Goal: Information Seeking & Learning: Learn about a topic

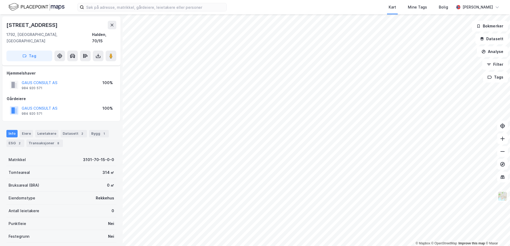
scroll to position [27, 0]
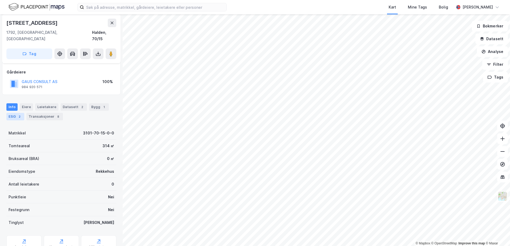
click at [13, 113] on div "ESG 2" at bounding box center [15, 116] width 18 height 7
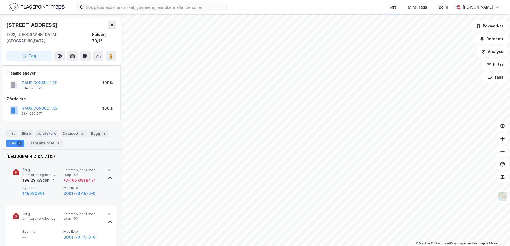
scroll to position [118, 0]
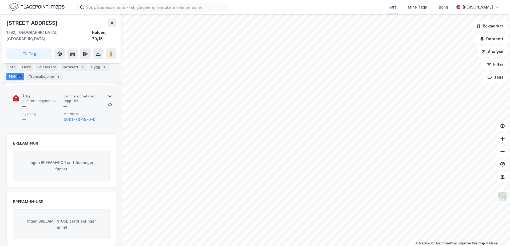
click at [108, 94] on icon at bounding box center [110, 96] width 4 height 4
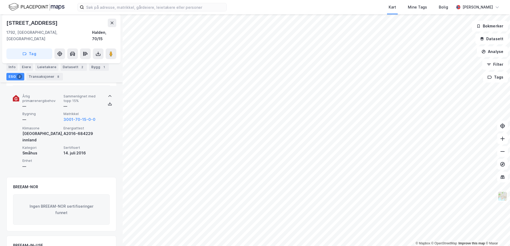
click at [108, 94] on icon at bounding box center [110, 96] width 4 height 4
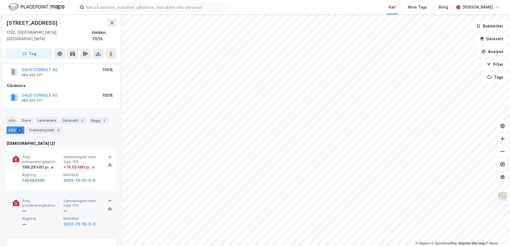
scroll to position [13, 0]
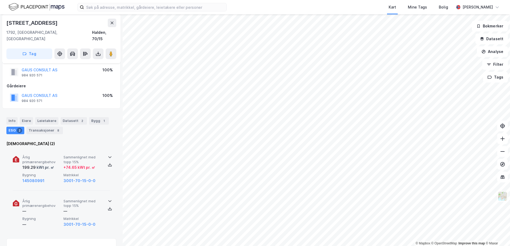
click at [108, 155] on icon at bounding box center [110, 157] width 4 height 4
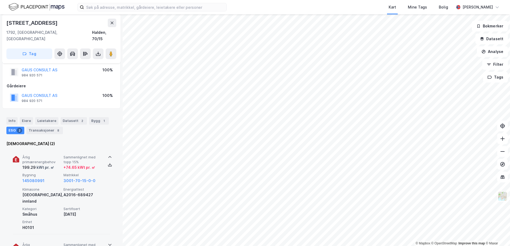
click at [108, 155] on icon at bounding box center [110, 157] width 4 height 4
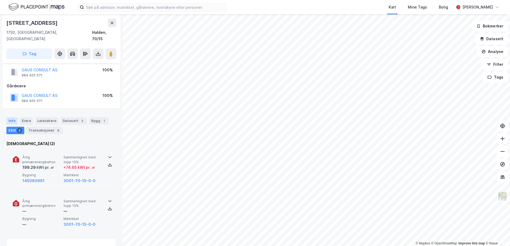
click at [12, 117] on div "Info" at bounding box center [11, 120] width 11 height 7
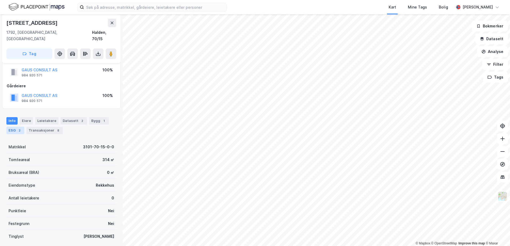
click at [12, 127] on div "ESG 2" at bounding box center [15, 130] width 18 height 7
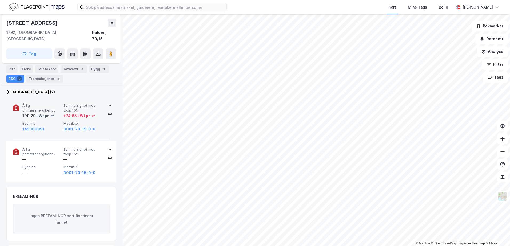
scroll to position [38, 0]
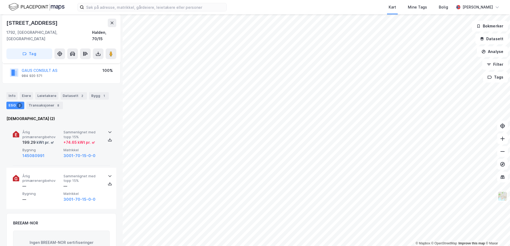
click at [108, 130] on icon at bounding box center [110, 132] width 4 height 4
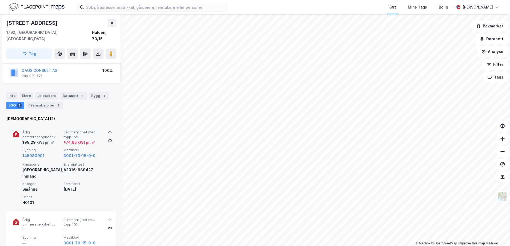
click at [108, 132] on icon at bounding box center [109, 133] width 3 height 2
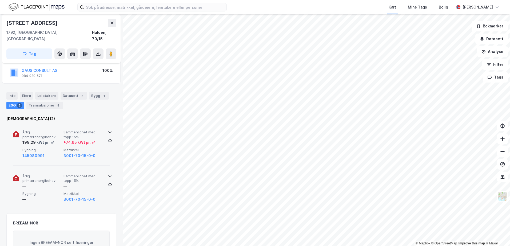
click at [109, 174] on icon at bounding box center [110, 176] width 4 height 4
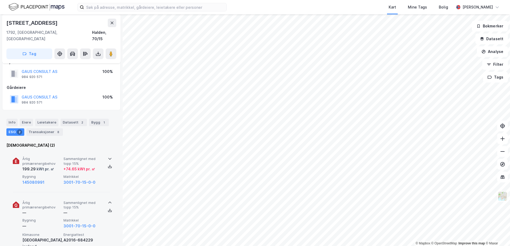
scroll to position [0, 0]
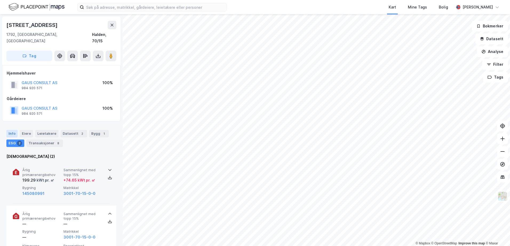
click at [11, 130] on div "Info" at bounding box center [11, 133] width 11 height 7
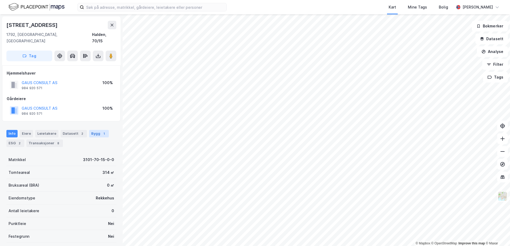
click at [94, 130] on div "Bygg 1" at bounding box center [99, 133] width 20 height 7
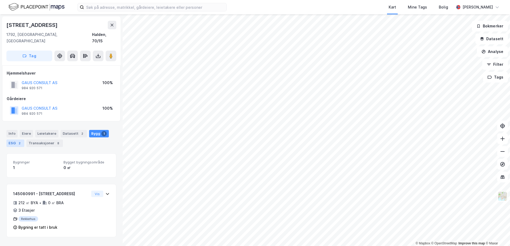
click at [12, 140] on div "ESG 2" at bounding box center [15, 143] width 18 height 7
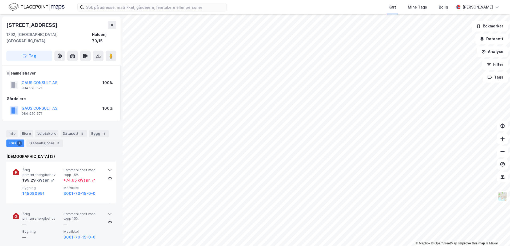
click at [108, 212] on icon at bounding box center [110, 214] width 4 height 4
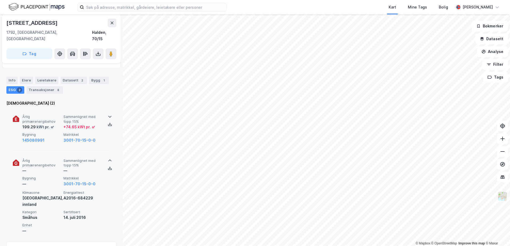
click at [108, 115] on icon at bounding box center [110, 117] width 4 height 4
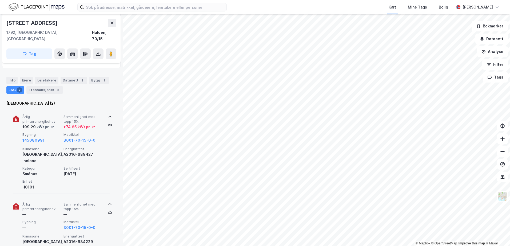
click at [108, 202] on icon at bounding box center [110, 204] width 4 height 4
click at [109, 115] on icon at bounding box center [110, 117] width 4 height 4
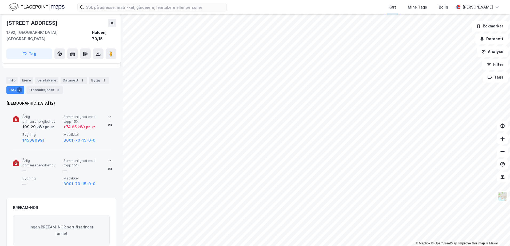
click at [108, 115] on icon at bounding box center [110, 117] width 4 height 4
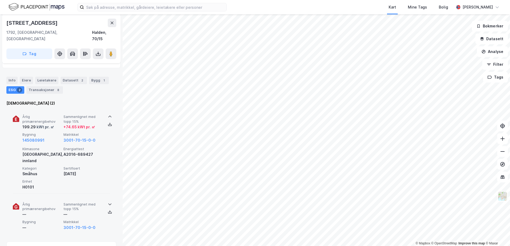
click at [108, 115] on icon at bounding box center [110, 117] width 4 height 4
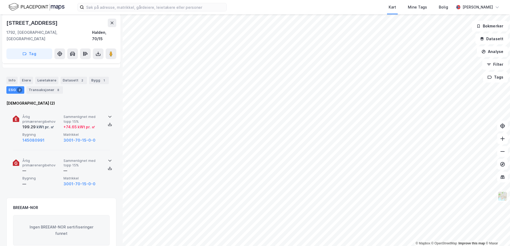
click at [108, 159] on icon at bounding box center [110, 161] width 4 height 4
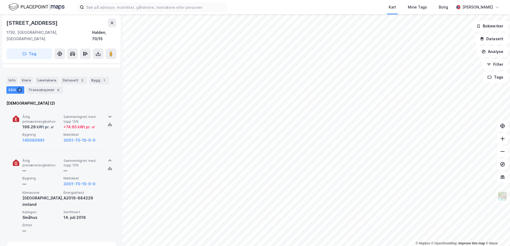
click at [109, 115] on icon at bounding box center [110, 117] width 4 height 4
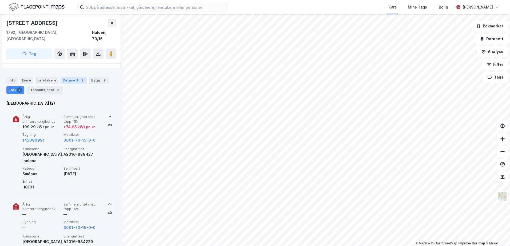
click at [70, 77] on div "Datasett 2" at bounding box center [74, 80] width 26 height 7
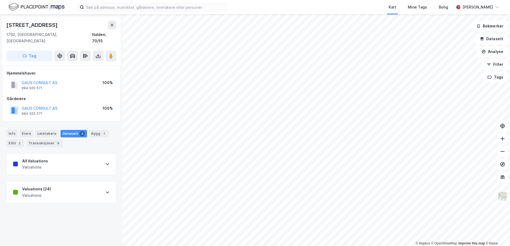
click at [105, 162] on icon at bounding box center [107, 164] width 4 height 4
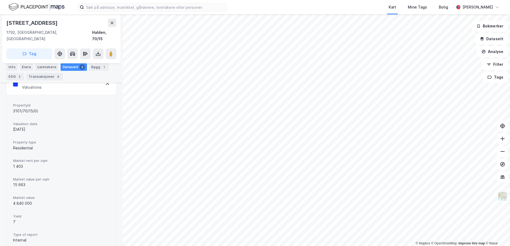
scroll to position [133, 0]
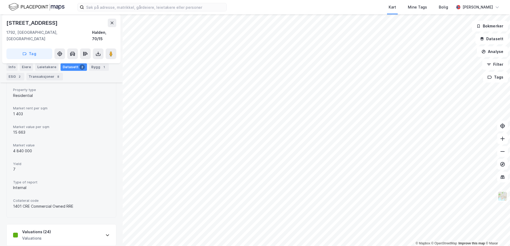
click at [105, 233] on icon at bounding box center [107, 235] width 4 height 4
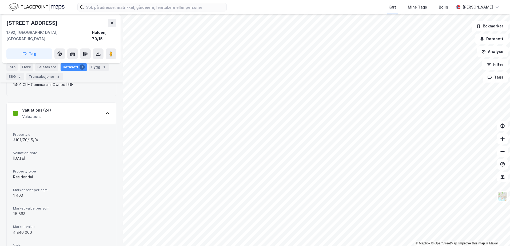
scroll to position [121, 0]
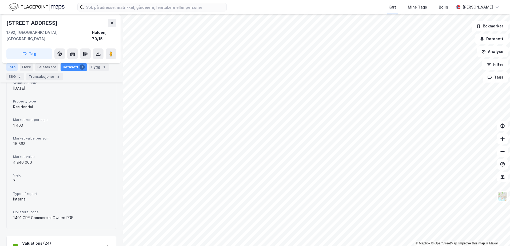
click at [11, 68] on div "Info" at bounding box center [11, 66] width 11 height 7
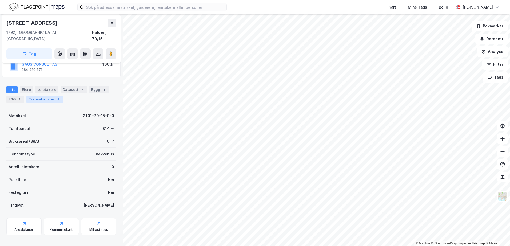
click at [46, 96] on div "Transaksjoner 8" at bounding box center [44, 99] width 37 height 7
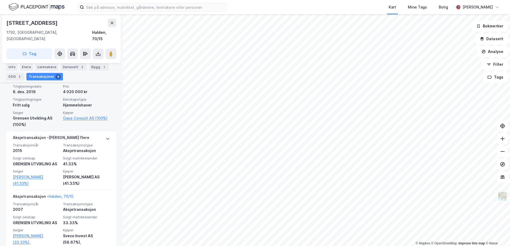
scroll to position [94, 0]
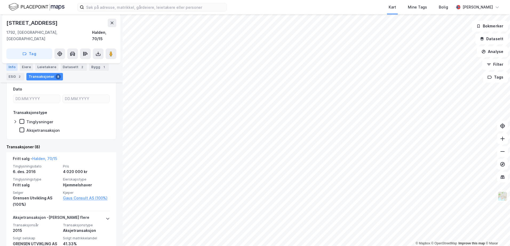
click at [11, 68] on div "Info" at bounding box center [11, 66] width 11 height 7
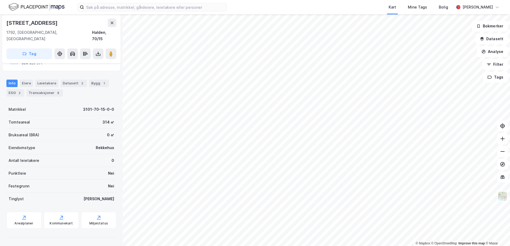
scroll to position [44, 0]
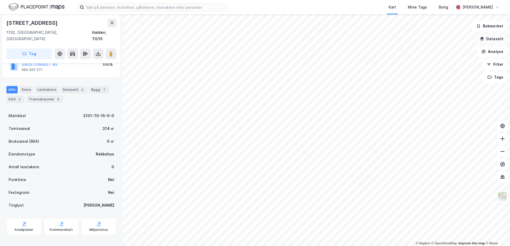
click at [489, 39] on button "Datasett" at bounding box center [491, 39] width 33 height 11
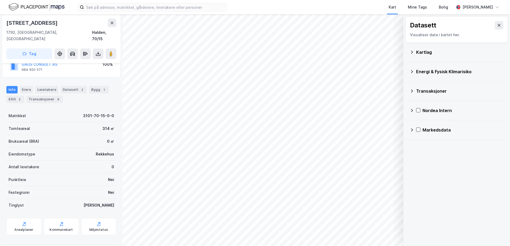
click at [422, 50] on div "Kartlag" at bounding box center [459, 52] width 87 height 6
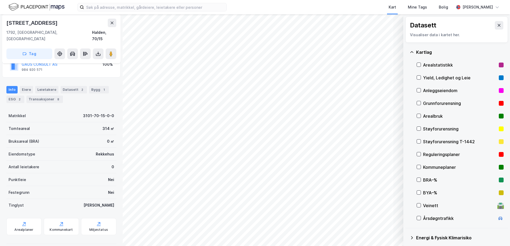
click at [427, 103] on div "Grunnforurensning" at bounding box center [460, 103] width 74 height 6
click at [418, 50] on div "Kartlag" at bounding box center [459, 52] width 87 height 6
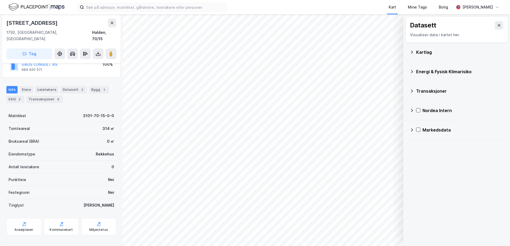
click at [423, 73] on div "Energi & Fysisk Klimarisiko" at bounding box center [459, 72] width 87 height 6
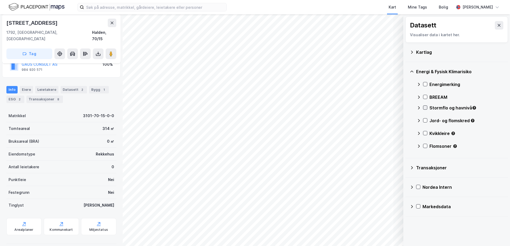
click at [426, 111] on div "Stormflo og havnivå" at bounding box center [460, 110] width 87 height 13
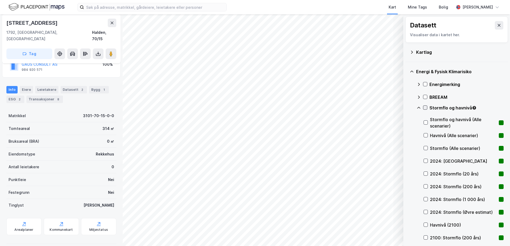
click at [426, 108] on icon at bounding box center [425, 108] width 3 height 2
click at [420, 108] on icon at bounding box center [419, 108] width 4 height 4
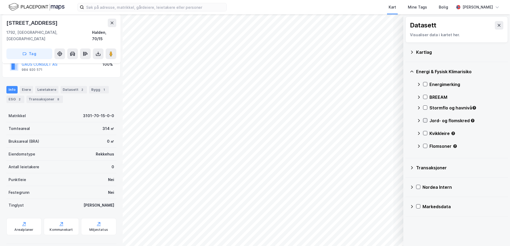
click at [425, 120] on icon at bounding box center [425, 121] width 4 height 4
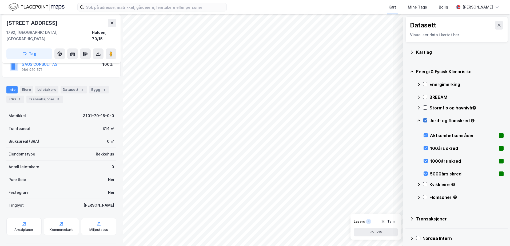
click at [425, 120] on icon at bounding box center [425, 121] width 4 height 4
click at [417, 119] on icon at bounding box center [419, 121] width 4 height 4
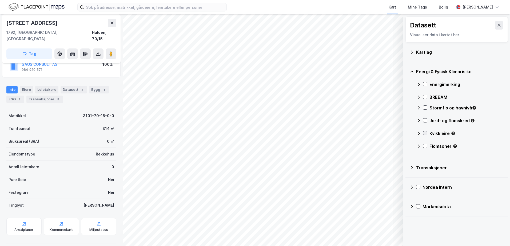
click at [424, 132] on icon at bounding box center [425, 134] width 4 height 4
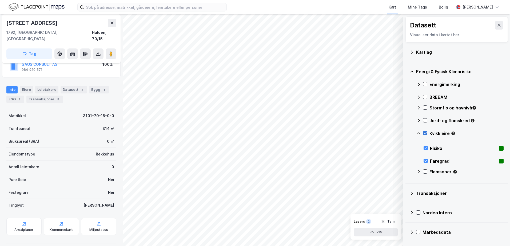
click at [425, 133] on icon at bounding box center [425, 134] width 4 height 4
click at [425, 120] on icon at bounding box center [425, 121] width 4 height 4
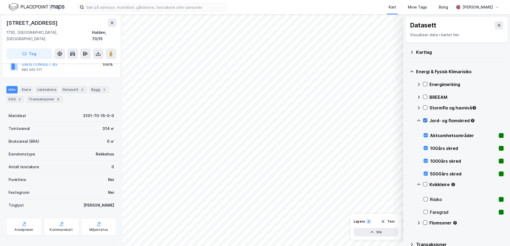
click at [425, 120] on icon at bounding box center [425, 121] width 4 height 4
click at [424, 108] on icon at bounding box center [425, 108] width 4 height 4
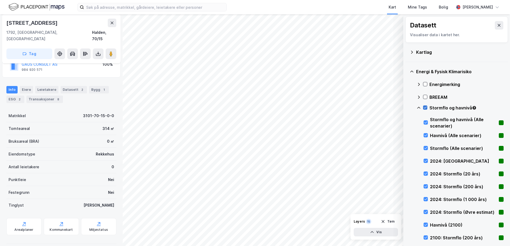
click at [424, 108] on icon at bounding box center [425, 108] width 4 height 4
click at [418, 107] on icon at bounding box center [419, 108] width 4 height 4
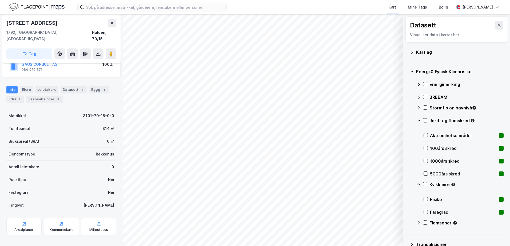
click at [419, 121] on icon at bounding box center [419, 121] width 4 height 4
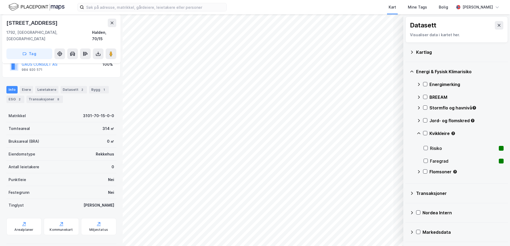
click at [418, 132] on icon at bounding box center [419, 134] width 4 height 4
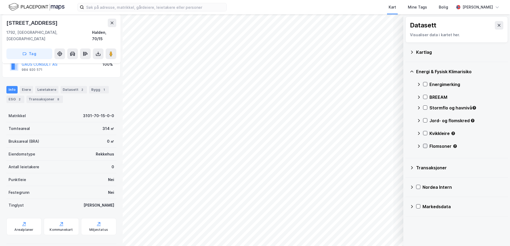
click at [424, 146] on icon at bounding box center [425, 146] width 4 height 4
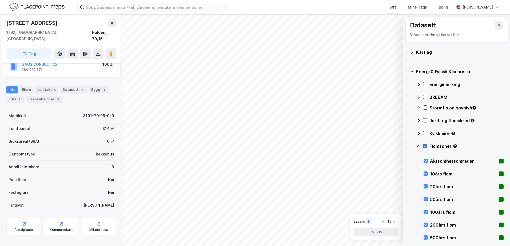
click at [425, 146] on icon at bounding box center [425, 146] width 4 height 4
click at [498, 25] on icon at bounding box center [499, 25] width 3 height 3
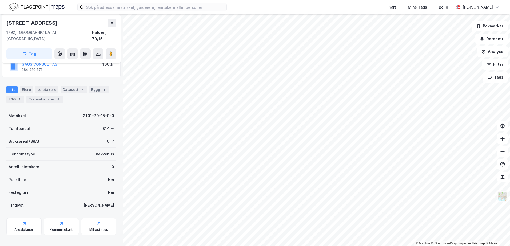
drag, startPoint x: 504, startPoint y: 199, endPoint x: 503, endPoint y: 197, distance: 3.1
click at [504, 199] on img at bounding box center [503, 197] width 10 height 10
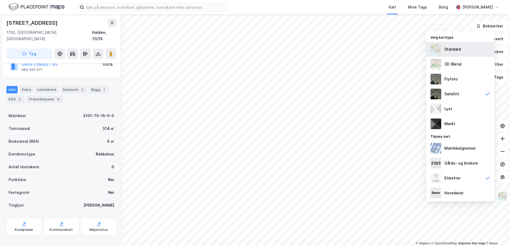
click at [434, 48] on img at bounding box center [436, 49] width 11 height 11
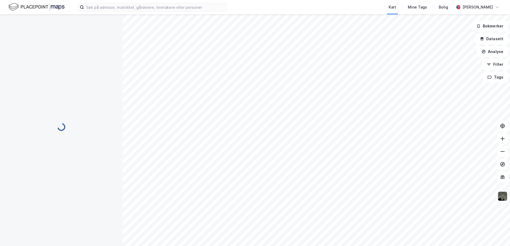
scroll to position [0, 0]
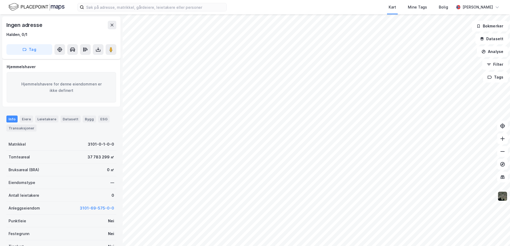
scroll to position [44, 0]
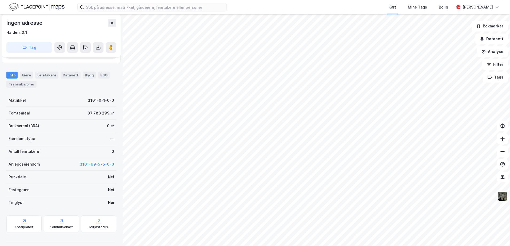
click at [503, 195] on img at bounding box center [503, 197] width 10 height 10
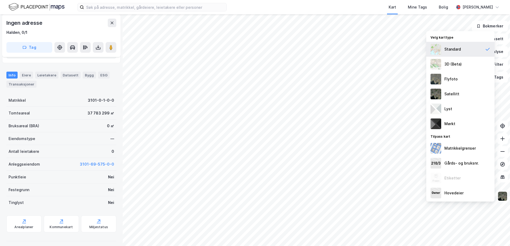
click at [433, 47] on img at bounding box center [436, 49] width 11 height 11
click at [454, 49] on div "Standard" at bounding box center [452, 49] width 17 height 6
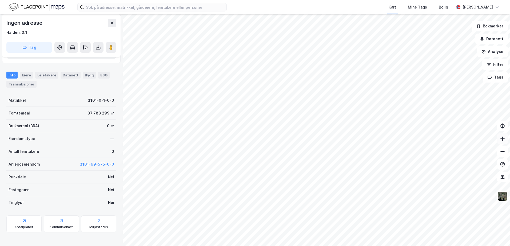
click at [502, 136] on icon at bounding box center [502, 138] width 5 height 5
click at [503, 136] on icon at bounding box center [502, 138] width 5 height 5
click at [502, 140] on icon at bounding box center [502, 138] width 5 height 5
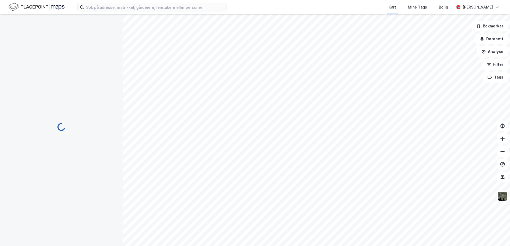
scroll to position [44, 0]
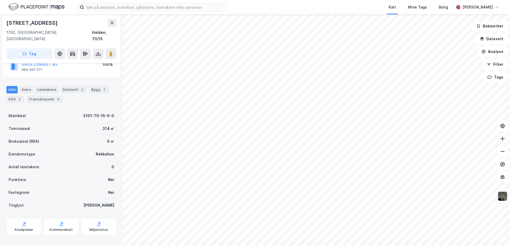
click at [503, 138] on icon at bounding box center [502, 138] width 5 height 5
click at [501, 126] on icon at bounding box center [500, 126] width 1 height 1
click at [504, 196] on img at bounding box center [503, 197] width 10 height 10
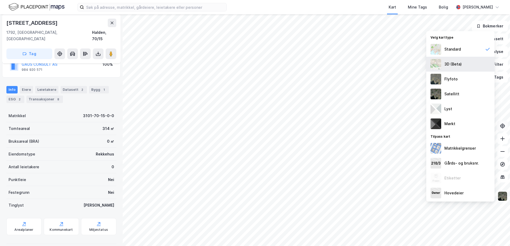
click at [435, 65] on img at bounding box center [436, 64] width 11 height 11
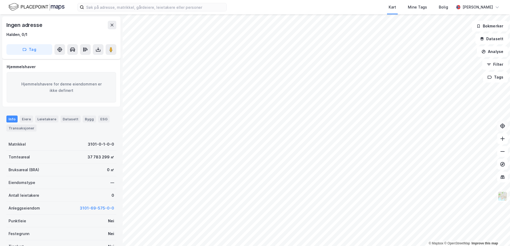
scroll to position [44, 0]
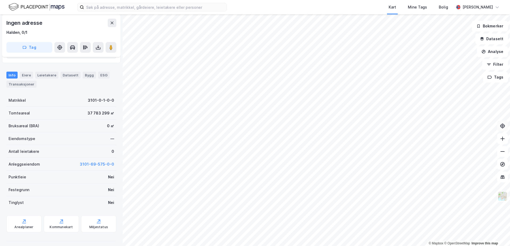
scroll to position [44, 0]
